Goal: Communication & Community: Answer question/provide support

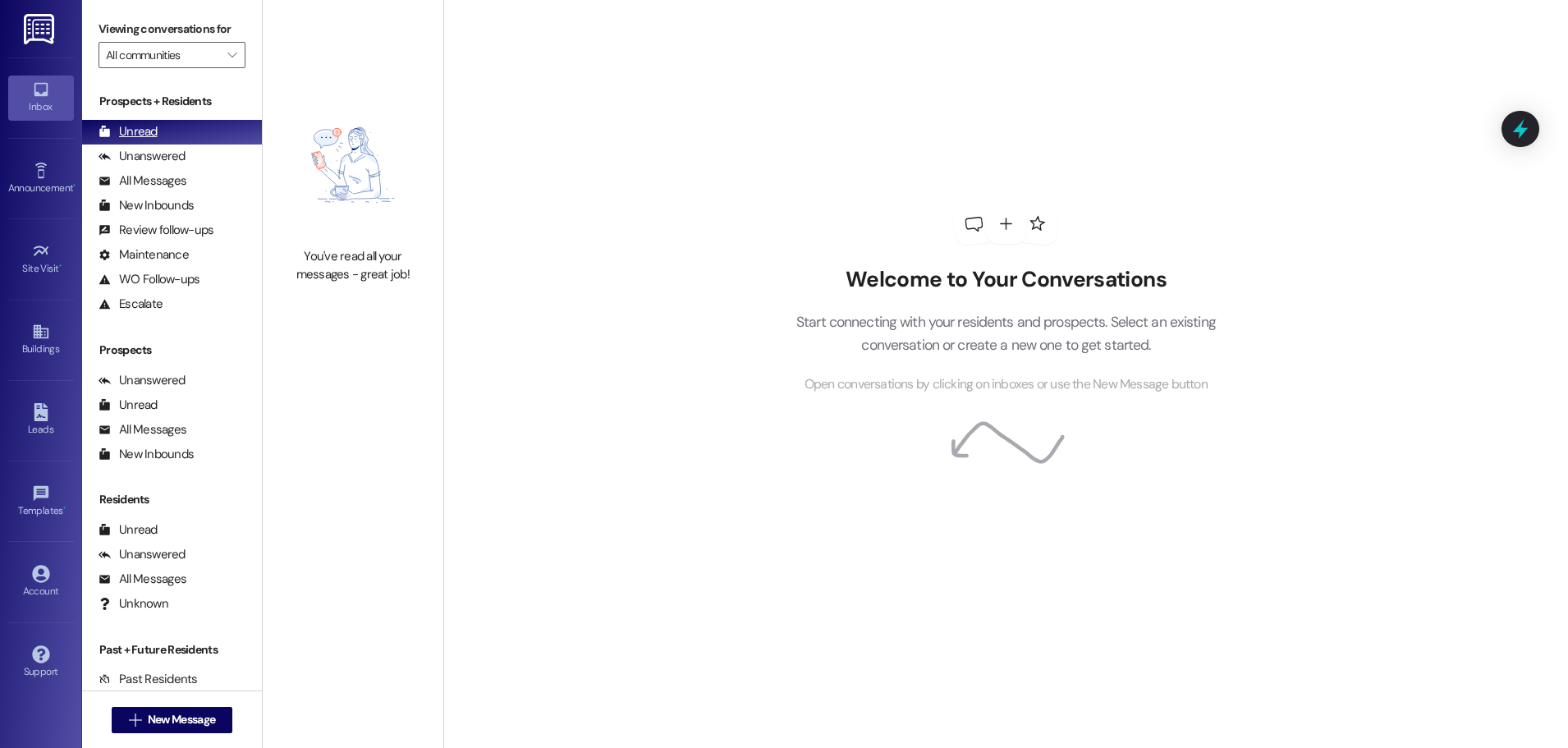
click at [140, 129] on div "Unread" at bounding box center [128, 132] width 59 height 17
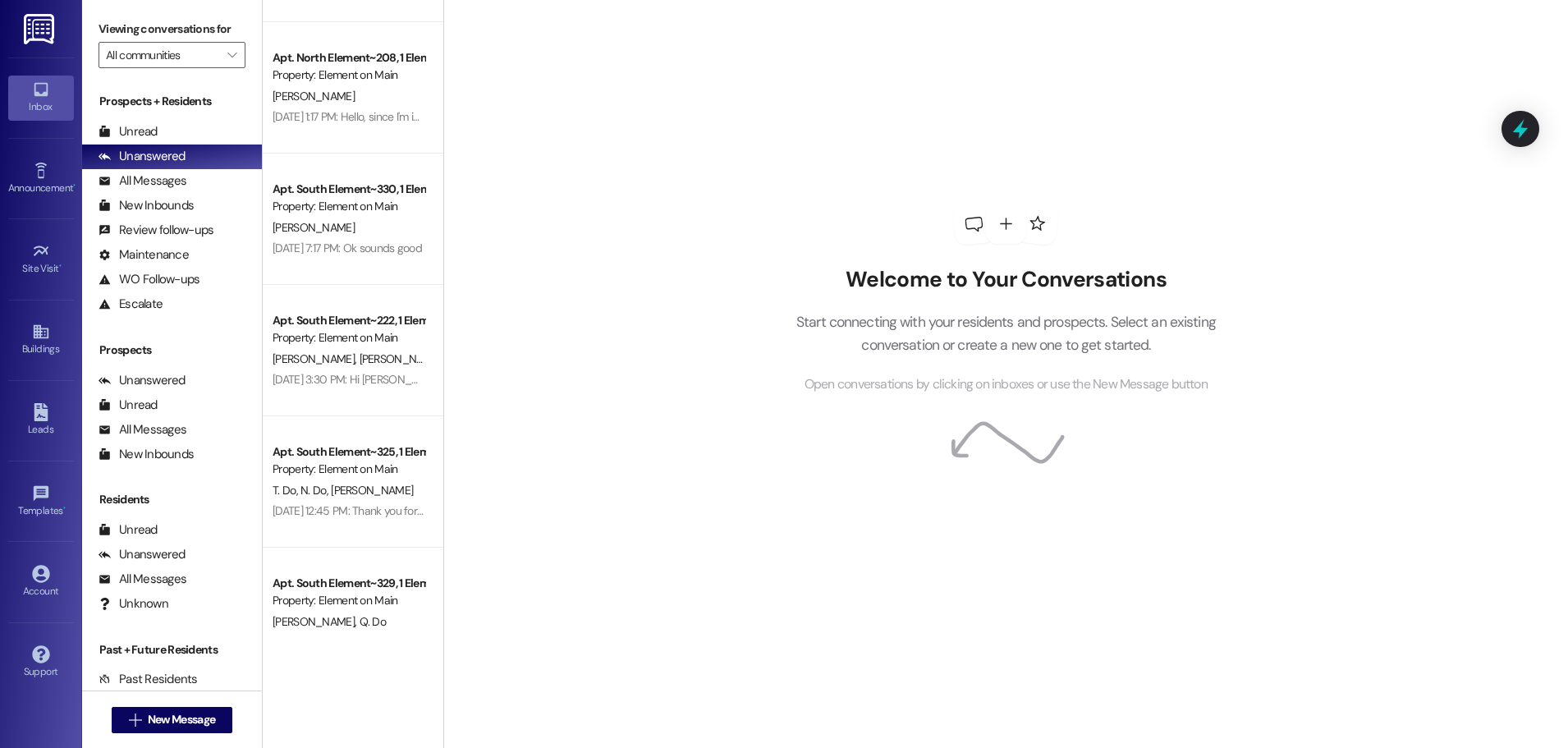
scroll to position [493, 0]
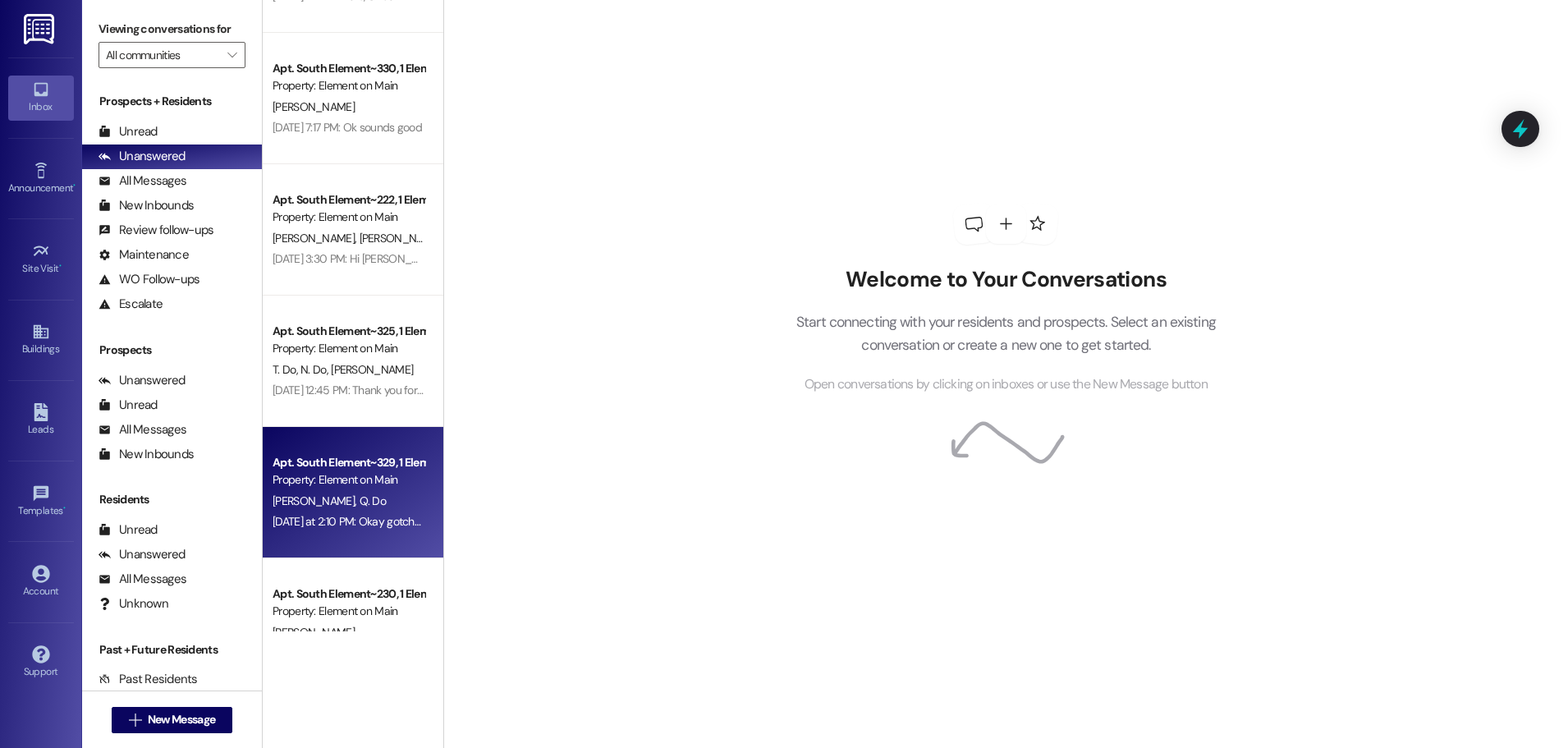
click at [366, 537] on div "Apt. South Element~329, 1 Element on Main - South Element Property: Element on …" at bounding box center [352, 493] width 181 height 132
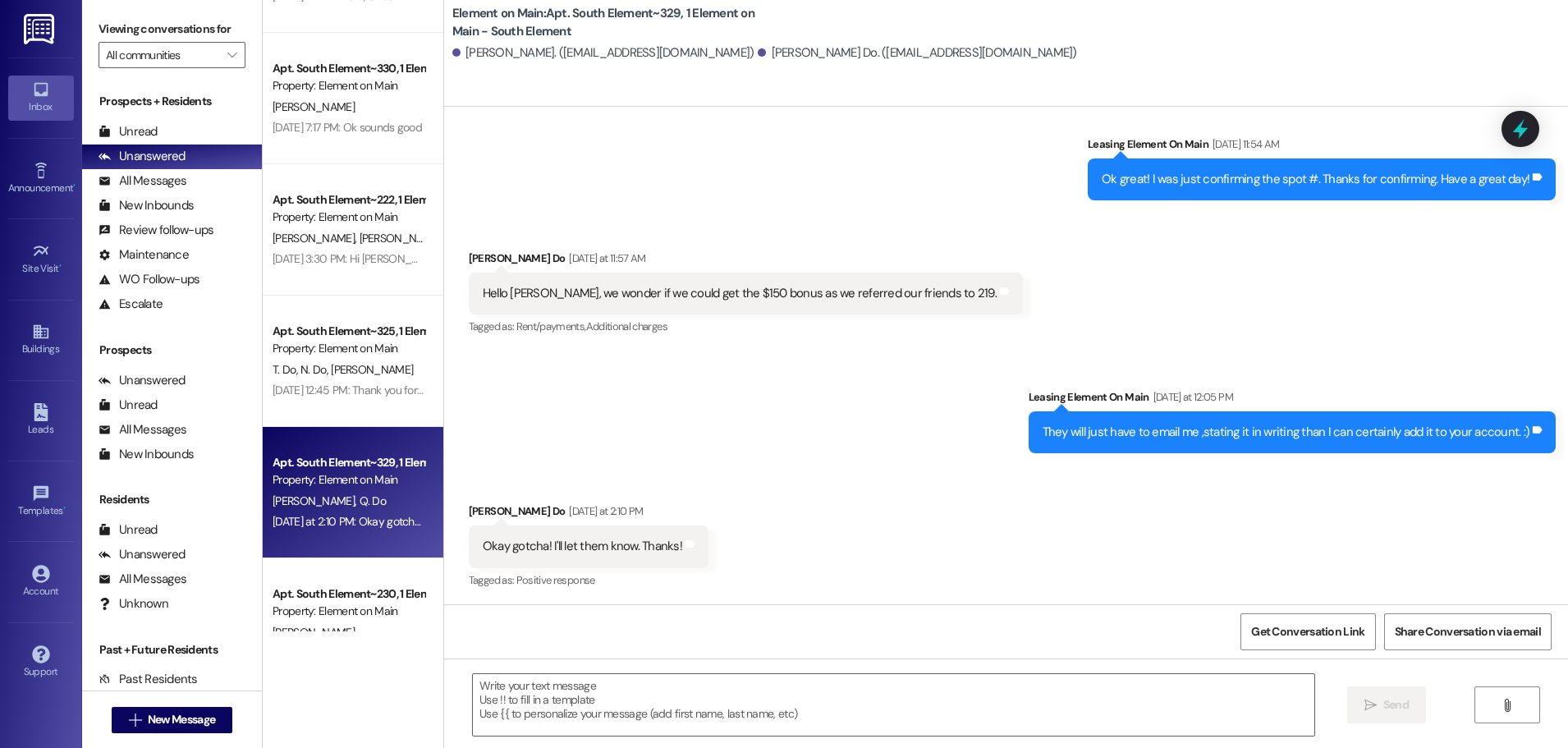
scroll to position [527, 0]
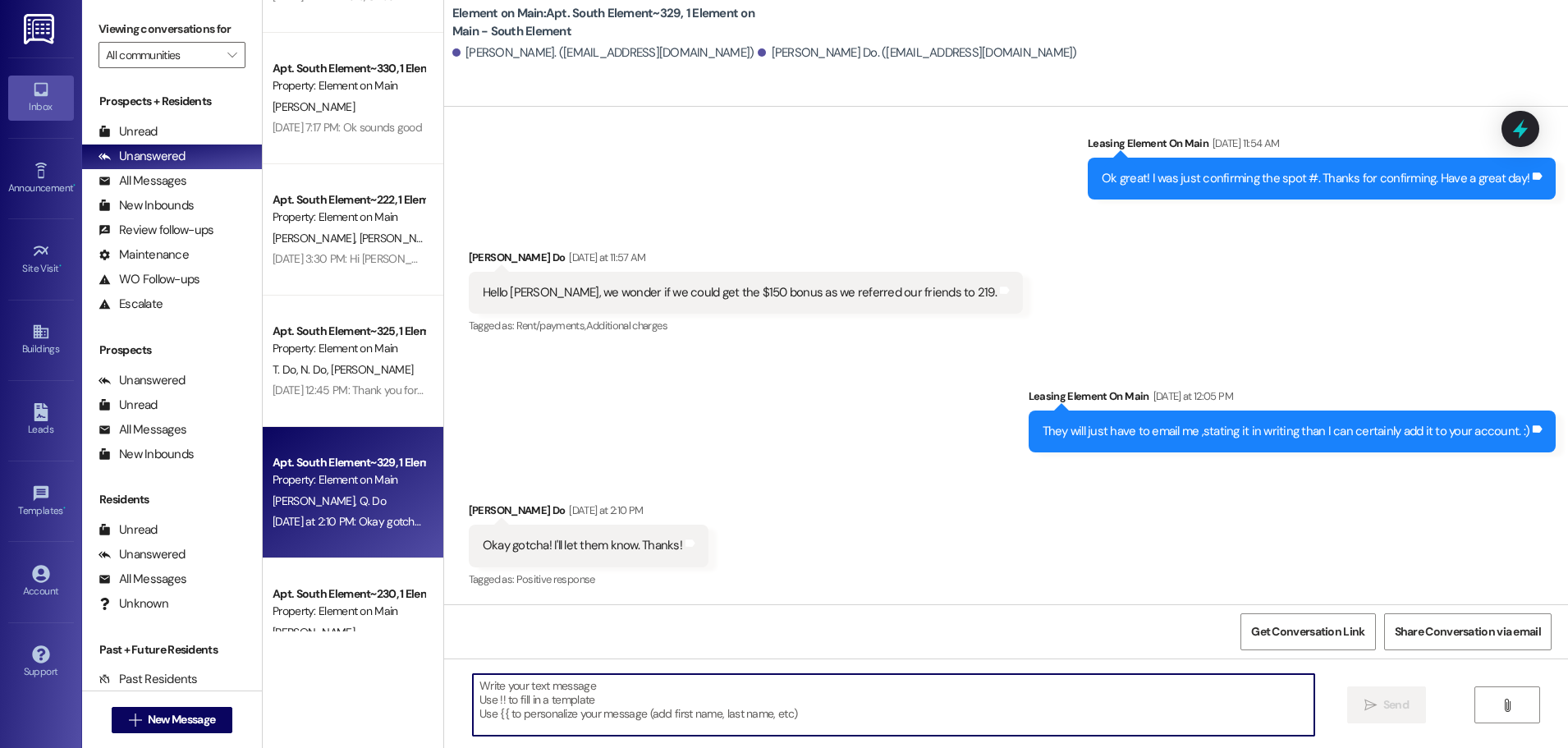
click at [489, 711] on textarea at bounding box center [893, 704] width 841 height 62
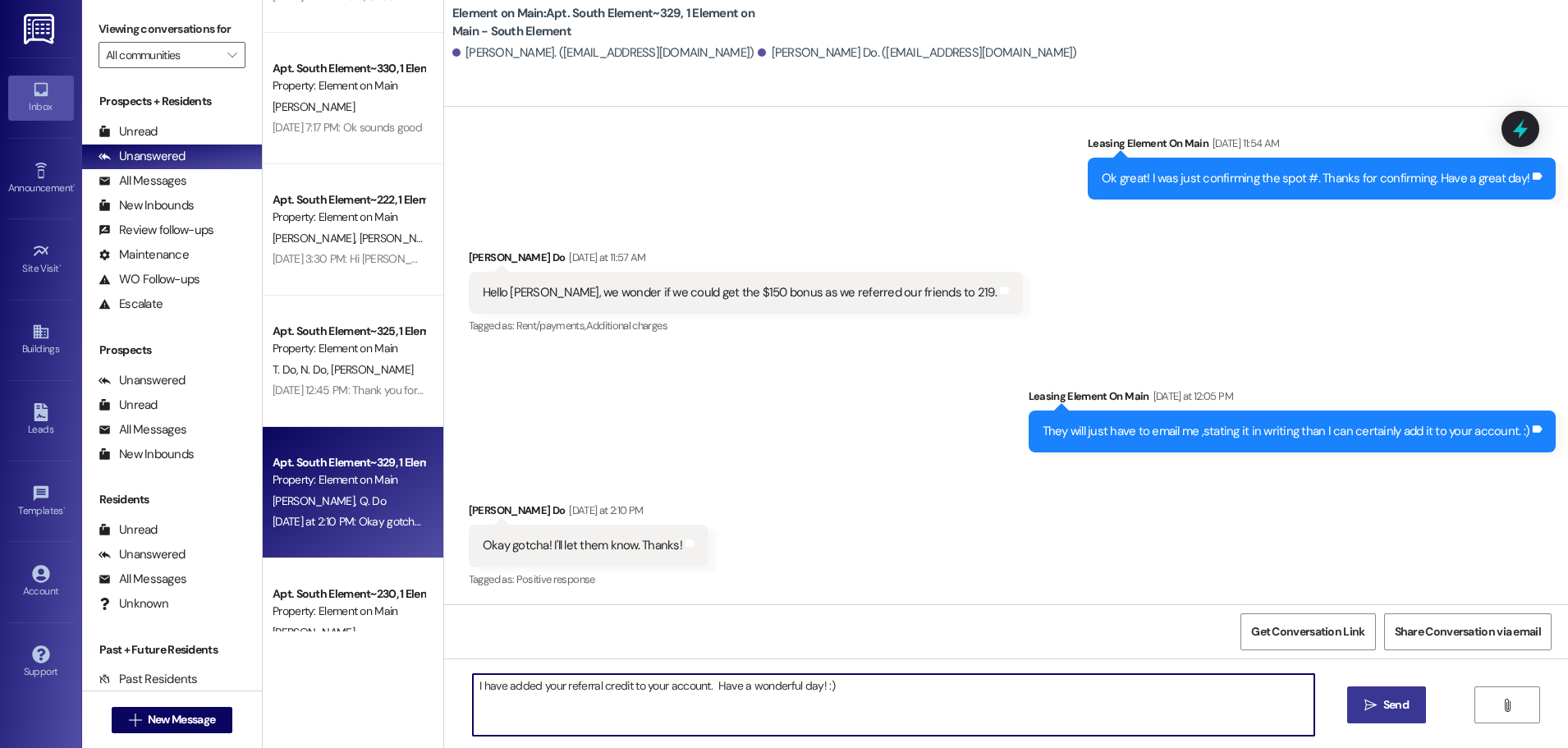
type textarea "I have added your referral credit to your account. Have a wonderful day! :)"
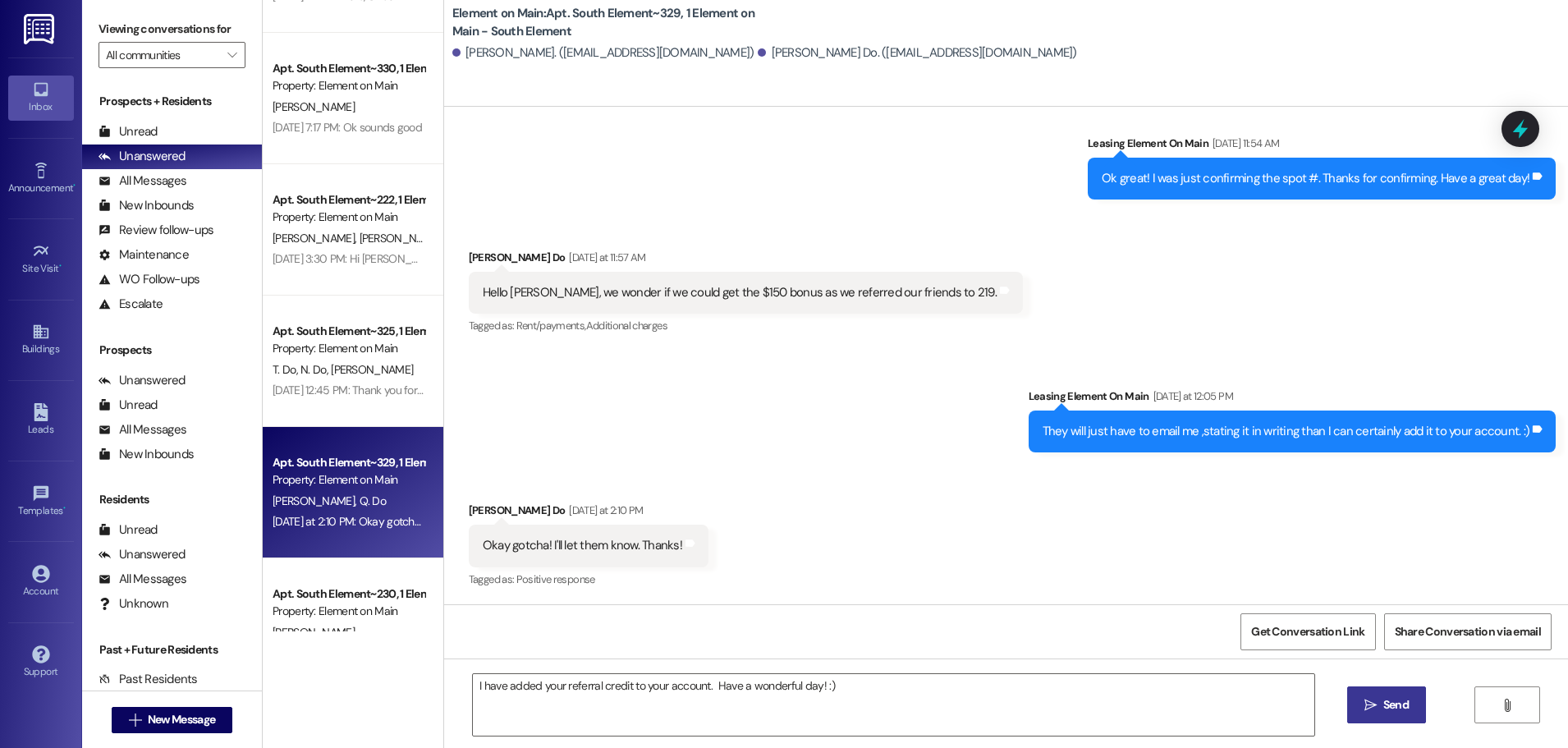
click at [1402, 701] on span "Send" at bounding box center [1396, 705] width 26 height 17
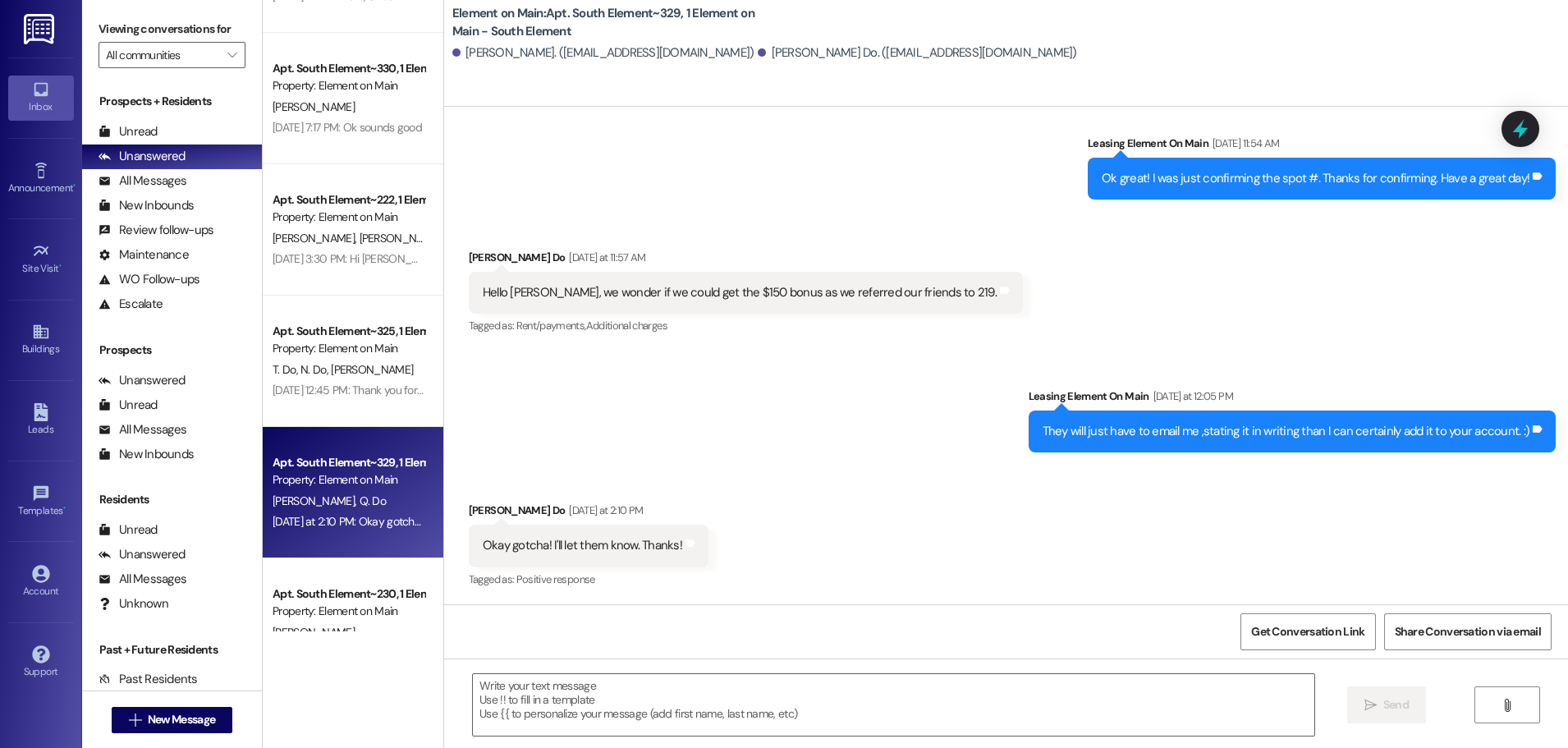
scroll to position [526, 0]
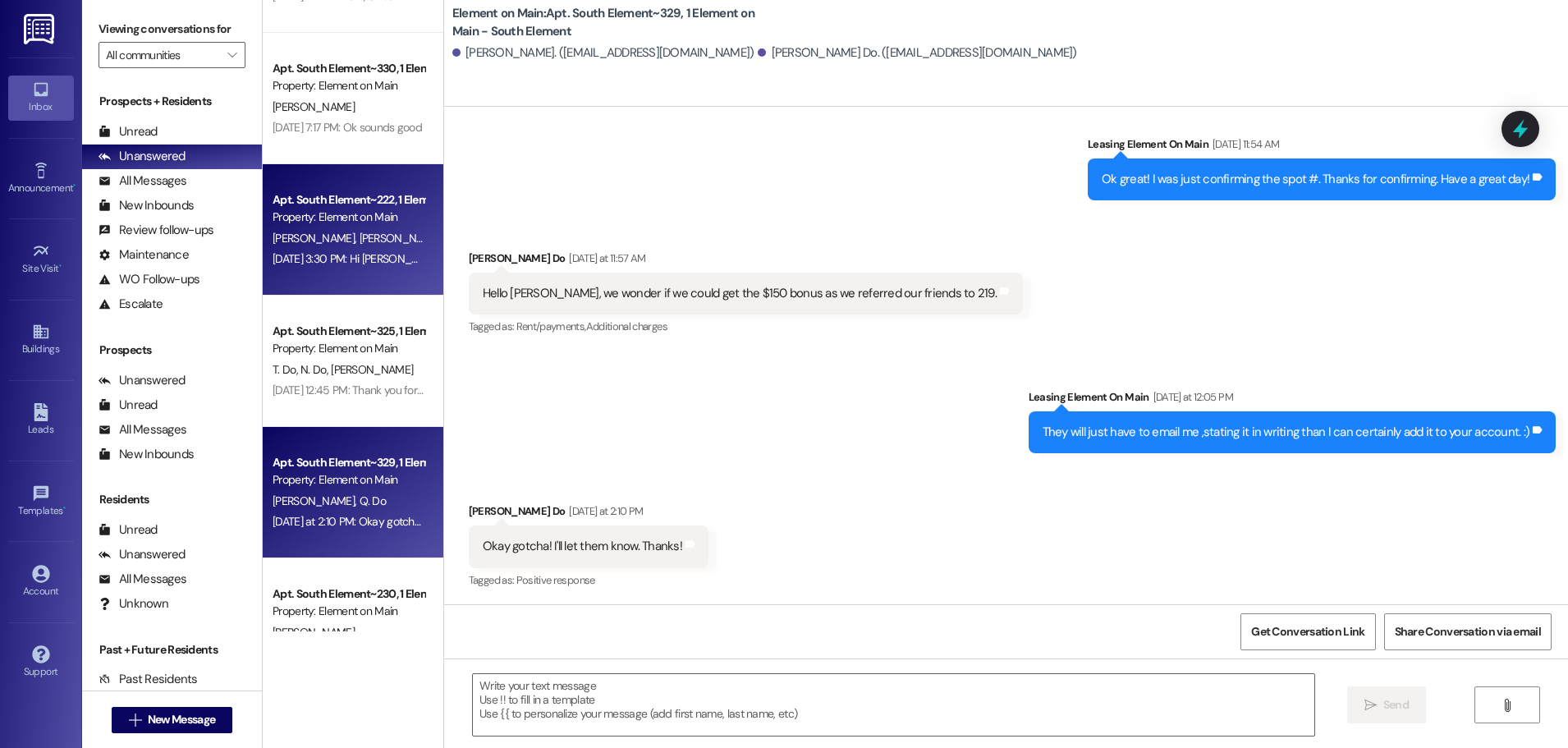
click at [332, 278] on div "Apt. South Element~222, 1 Element on Main - South Element Property: Element on …" at bounding box center [352, 229] width 181 height 132
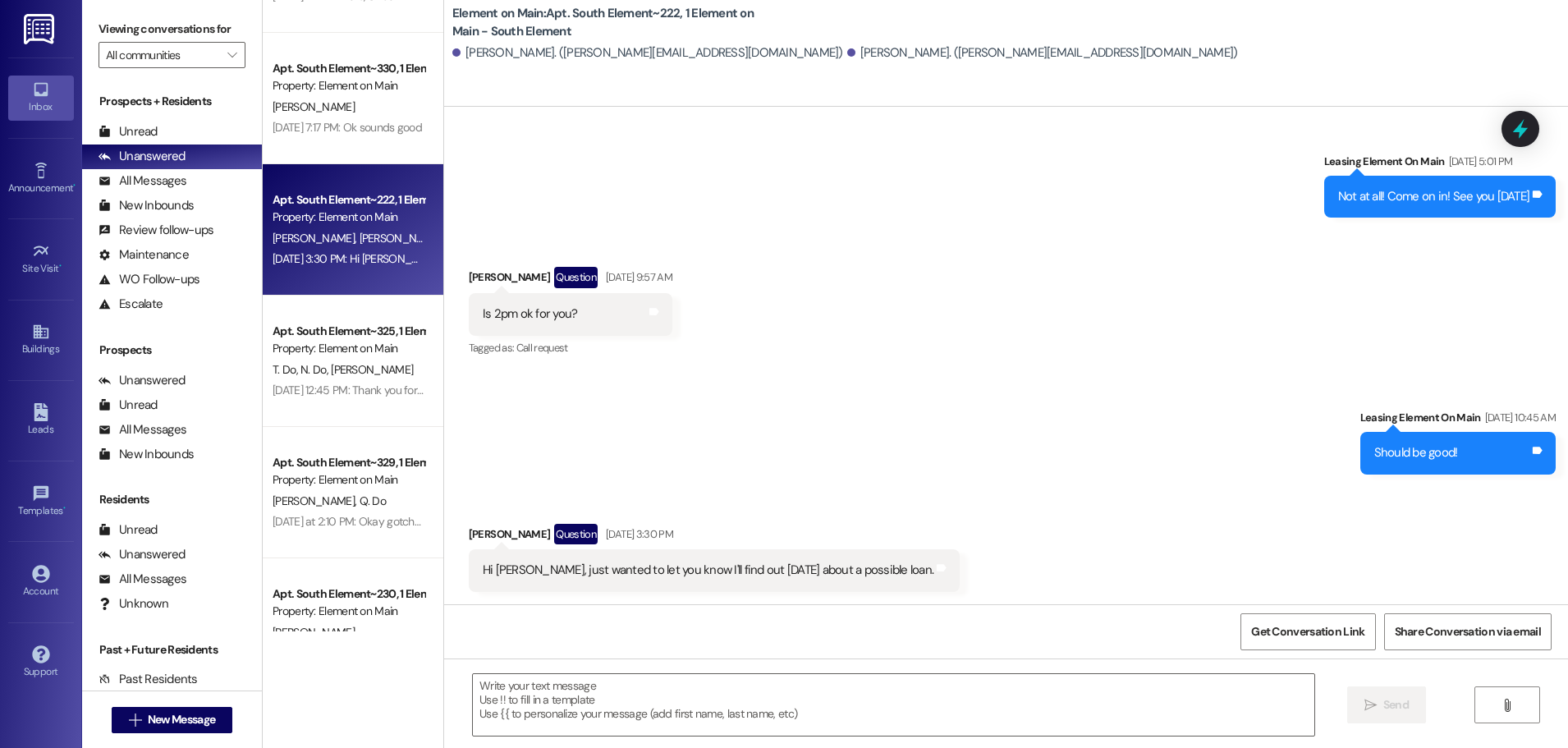
scroll to position [6754, 0]
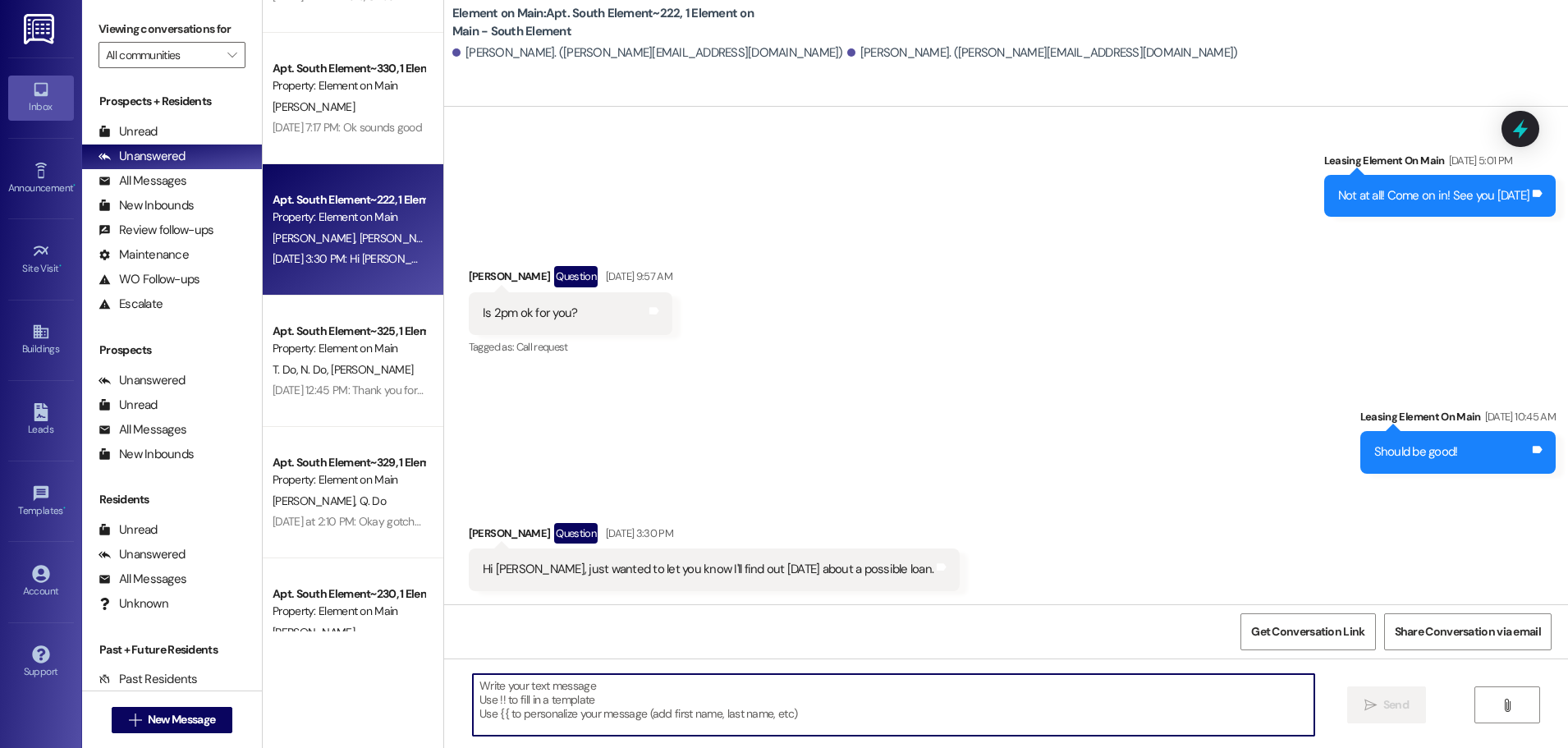
click at [490, 697] on textarea at bounding box center [893, 704] width 841 height 62
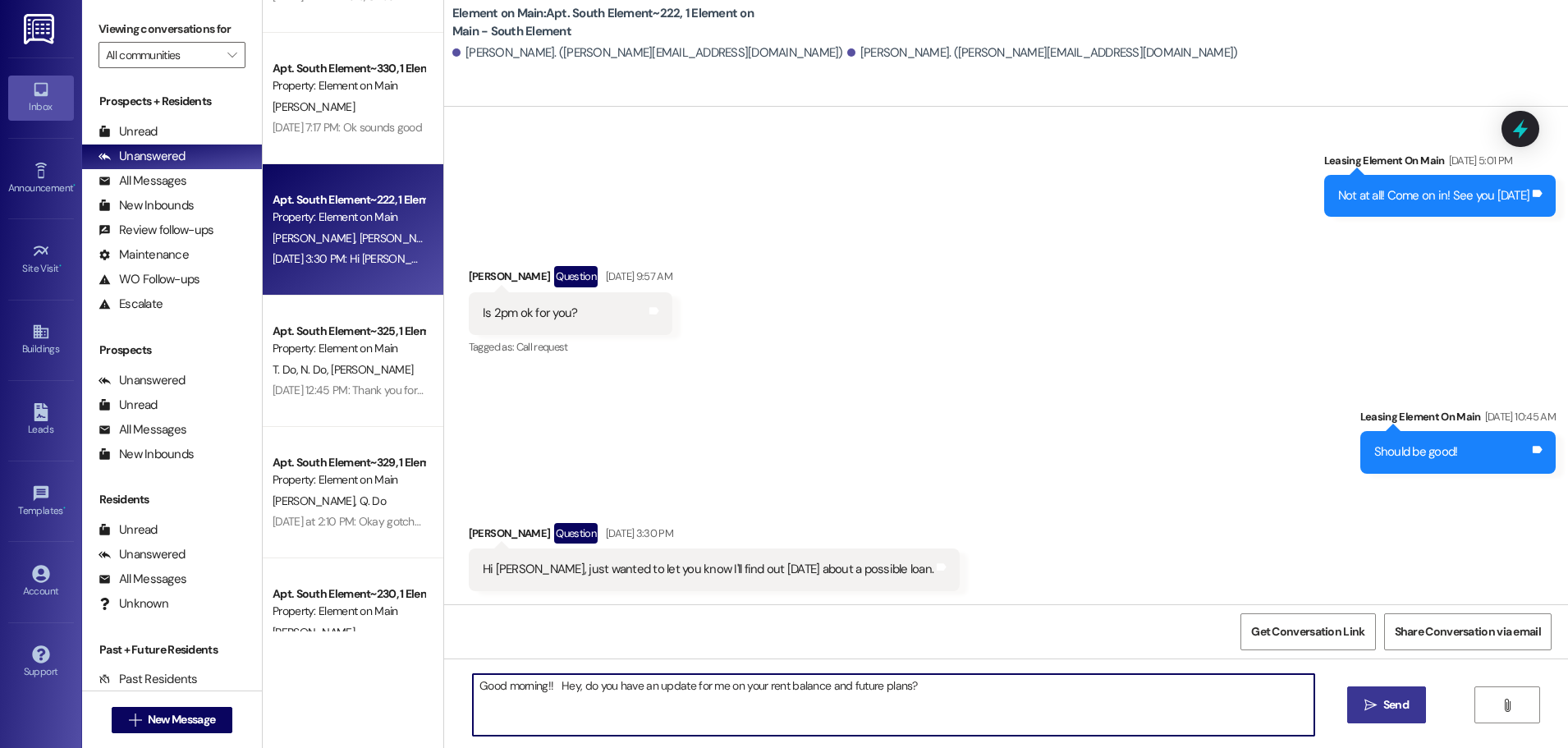
type textarea "Good morning!! Hey, do you have an update for me on your rent balance and futur…"
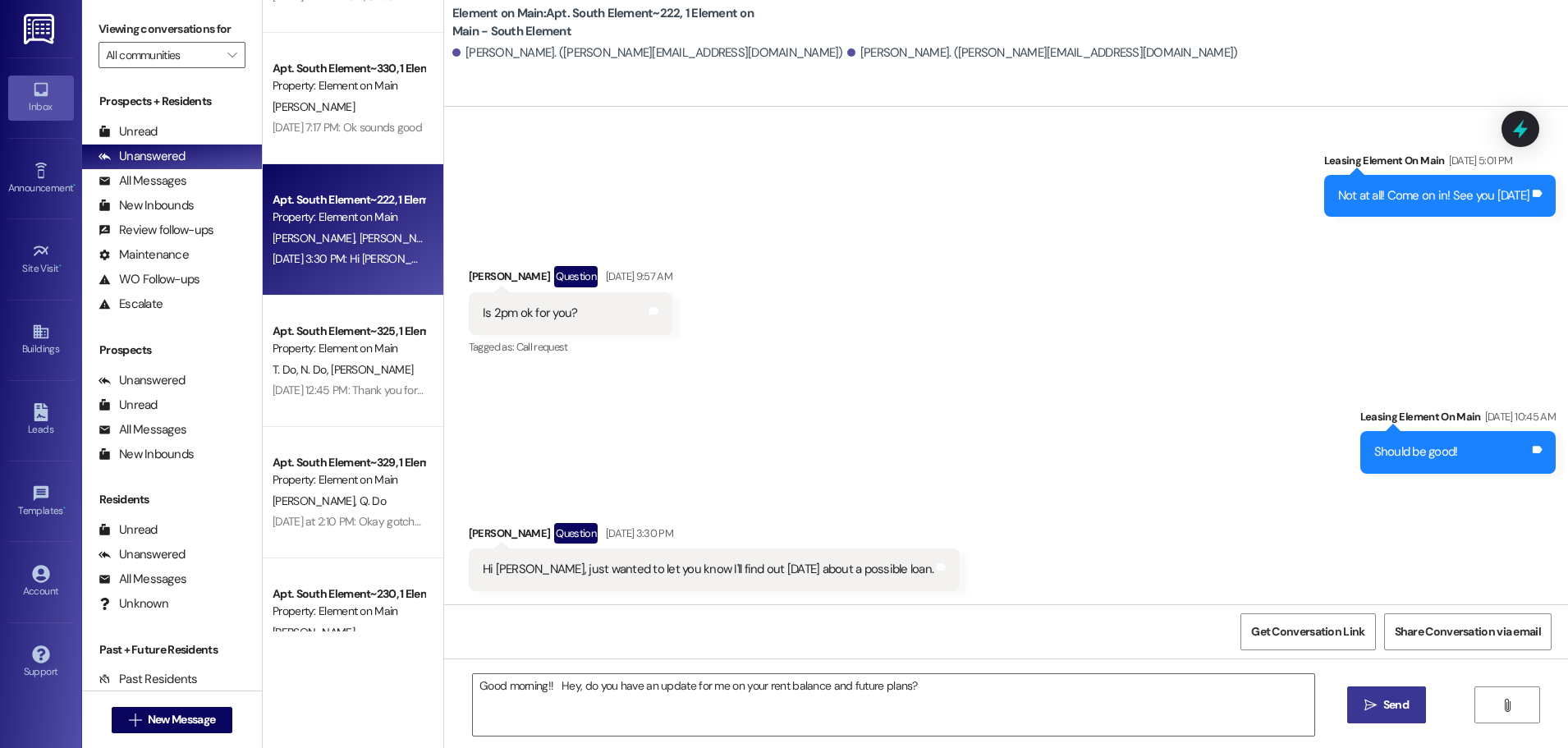
click at [1386, 696] on button " Send" at bounding box center [1387, 704] width 80 height 37
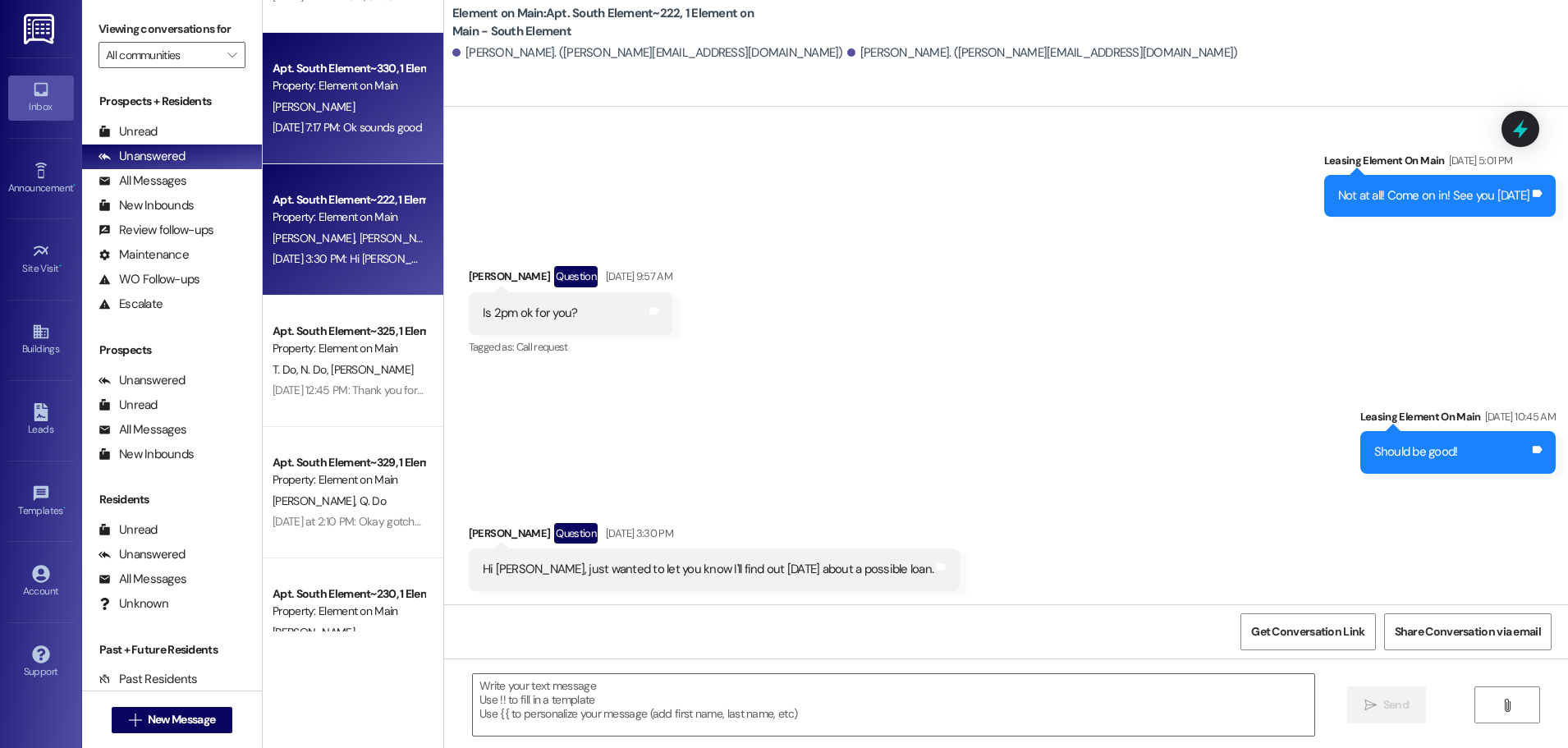
scroll to position [6754, 0]
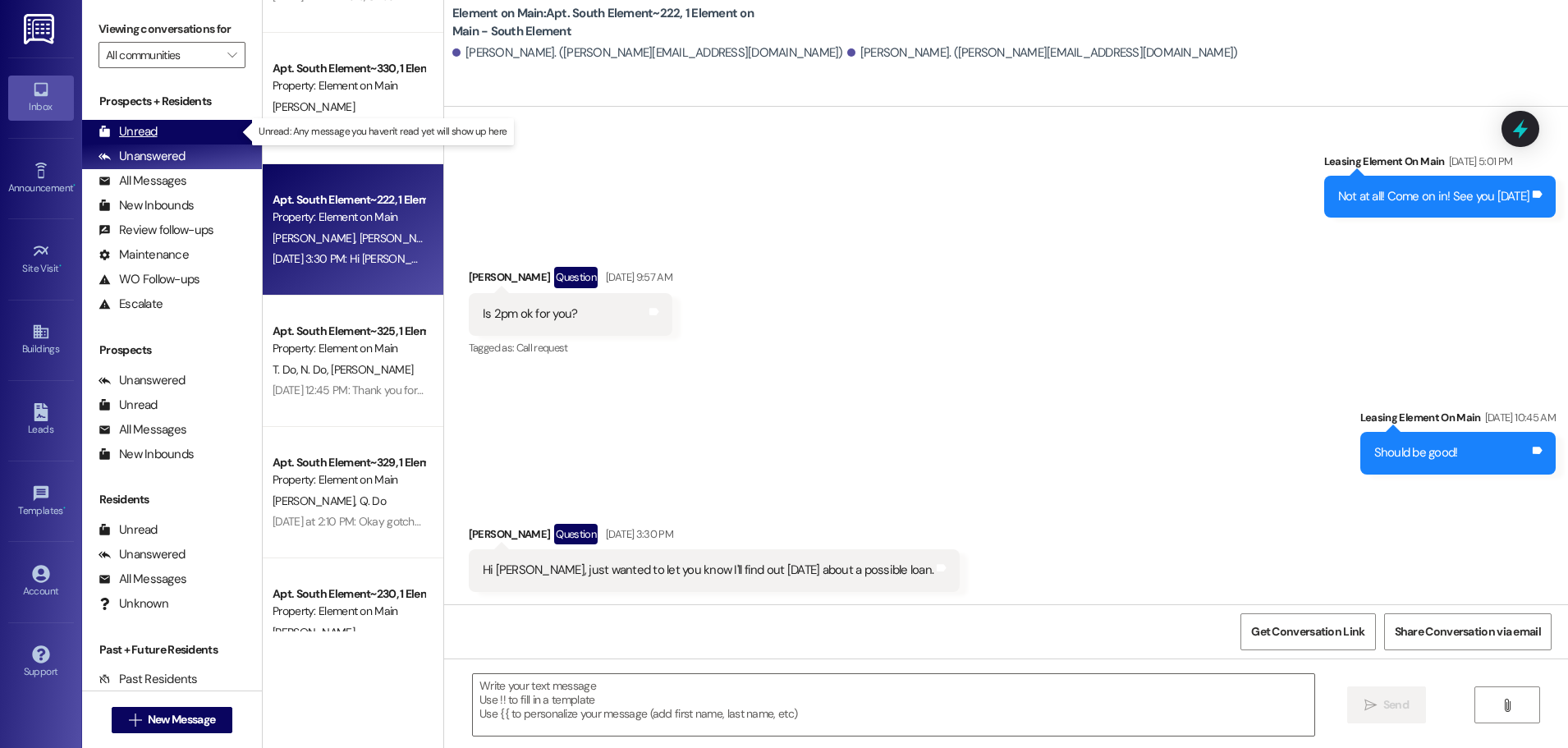
click at [130, 126] on div "Unread" at bounding box center [128, 132] width 59 height 17
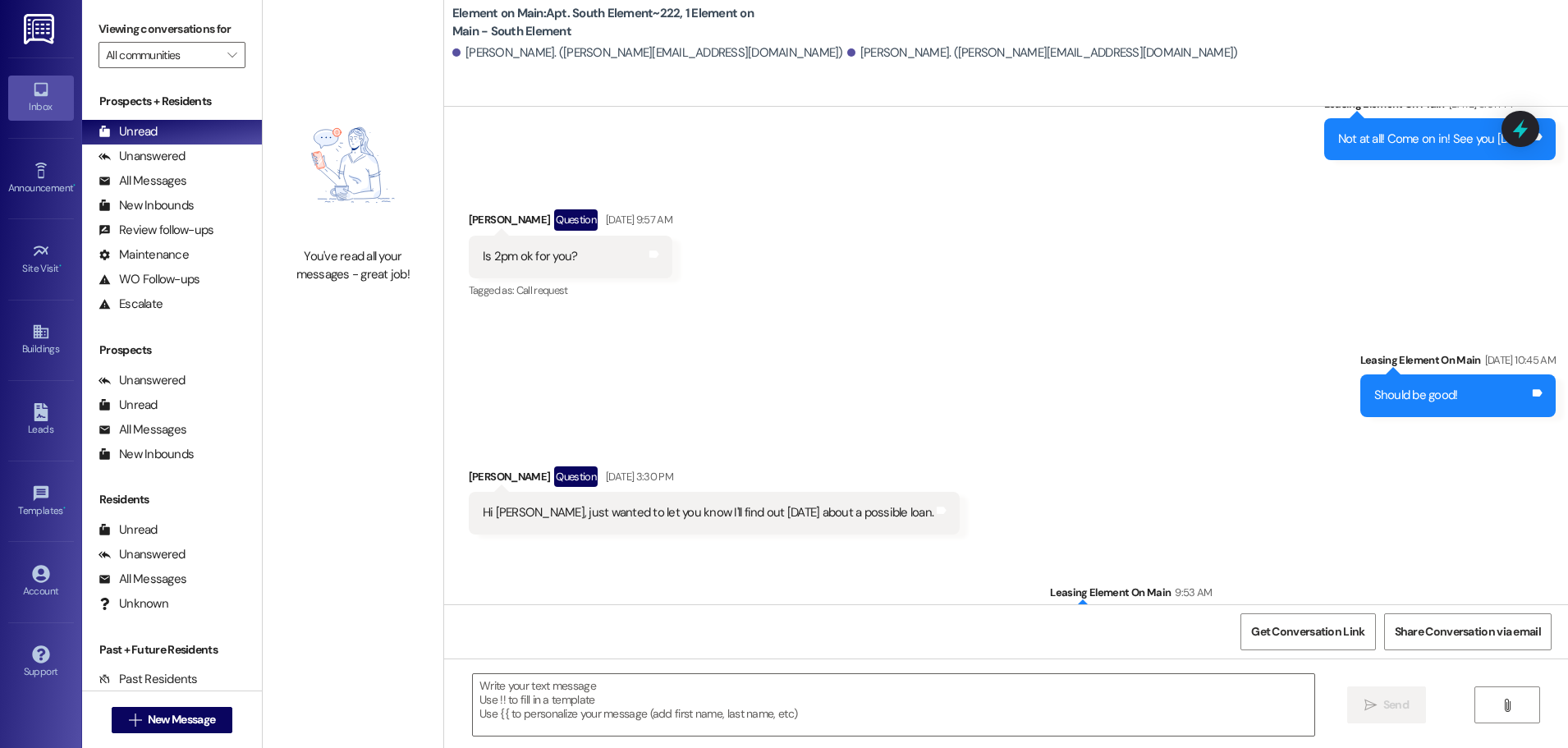
scroll to position [6893, 0]
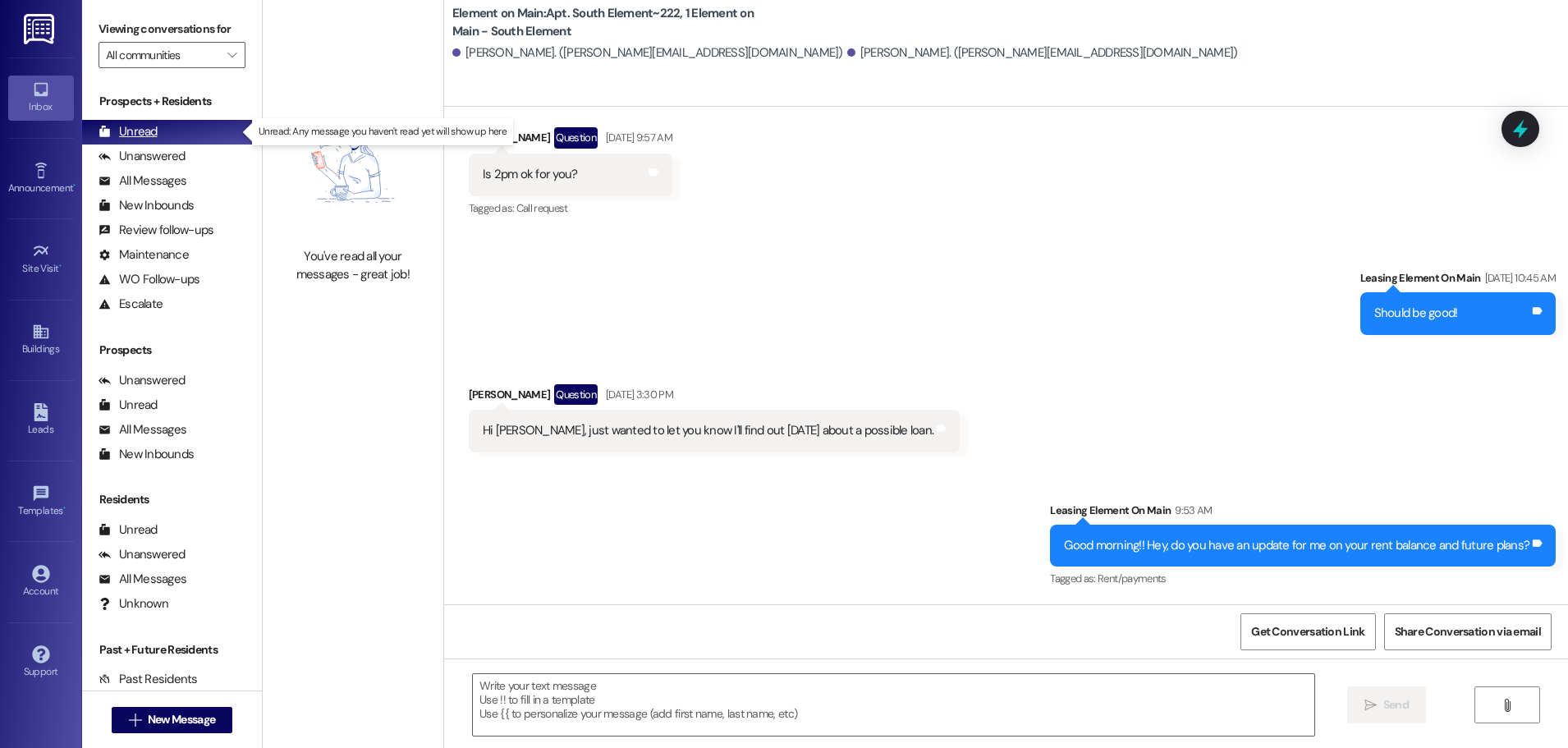
click at [146, 129] on div "Unread" at bounding box center [128, 132] width 59 height 17
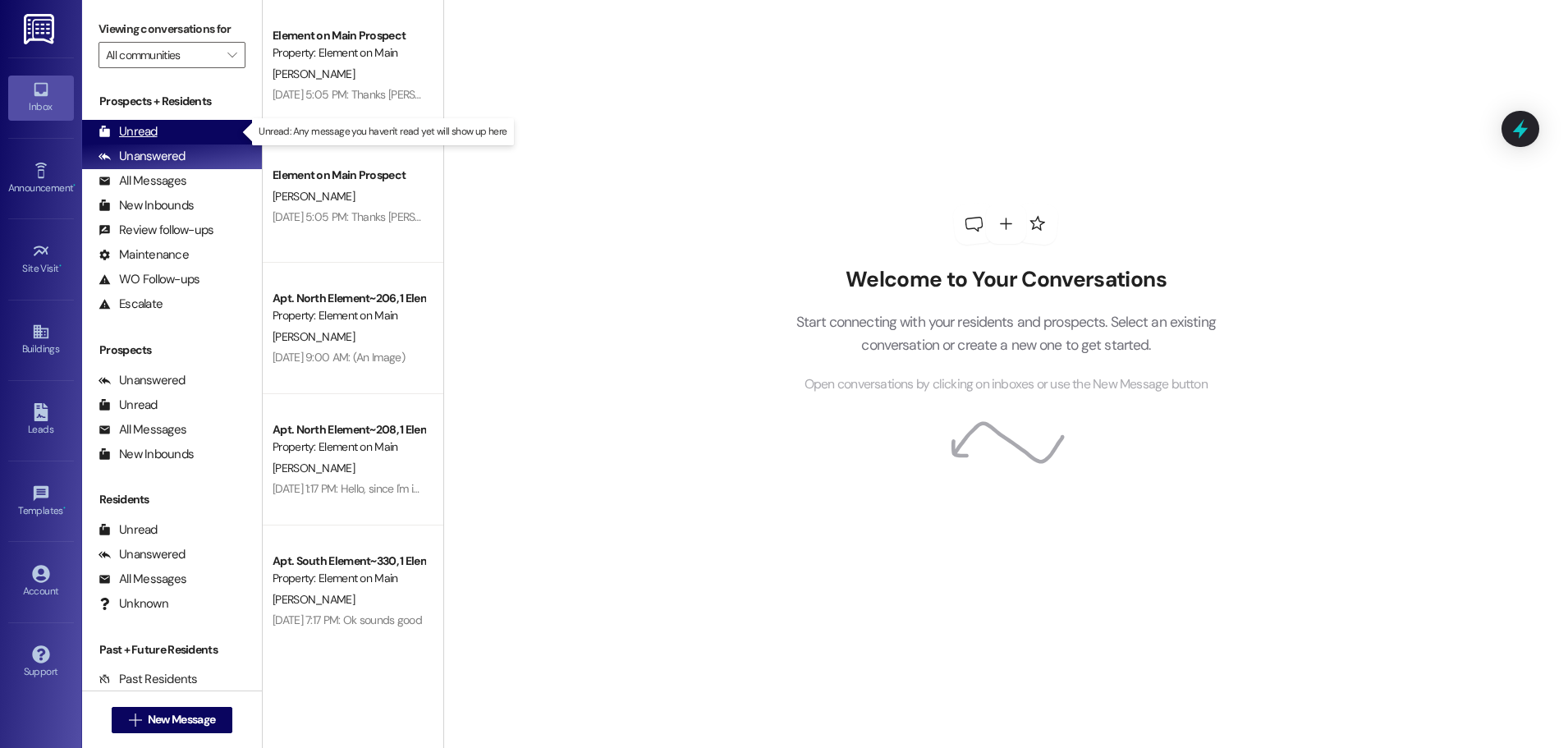
click at [146, 133] on div "Unread" at bounding box center [128, 132] width 59 height 17
